Goal: Task Accomplishment & Management: Use online tool/utility

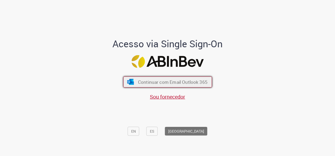
click at [166, 82] on span "Continuar com Email Outlook 365" at bounding box center [173, 82] width 70 height 6
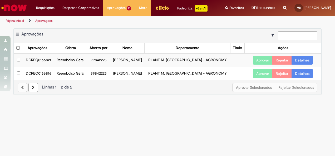
click at [302, 65] on link "Detalhes" at bounding box center [302, 60] width 21 height 9
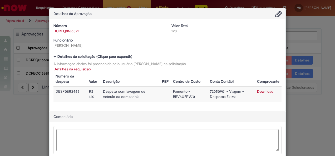
click at [305, 122] on div "Detalhes da Aprovação Número DCREQ0166821 Valor Total 120 Funcionário Raphael J…" at bounding box center [167, 78] width 335 height 156
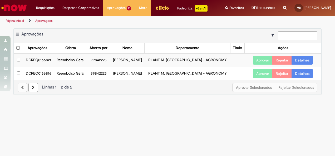
click at [263, 65] on button "Aprovar" at bounding box center [263, 60] width 20 height 9
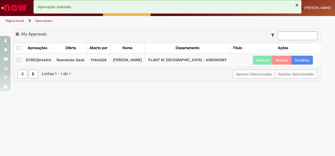
click at [304, 65] on link "Detalhes" at bounding box center [302, 60] width 21 height 9
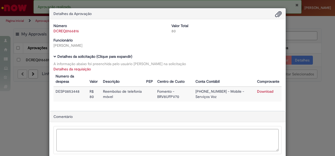
click at [299, 108] on div "Detalhes da Aprovação Número DCREQ0166816 Valor Total 80 Funcionário Raphael Jo…" at bounding box center [167, 78] width 335 height 156
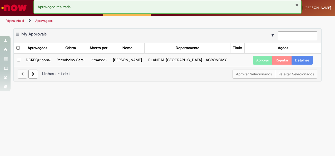
click at [261, 65] on button "Aprovar" at bounding box center [263, 60] width 20 height 9
